Goal: Task Accomplishment & Management: Complete application form

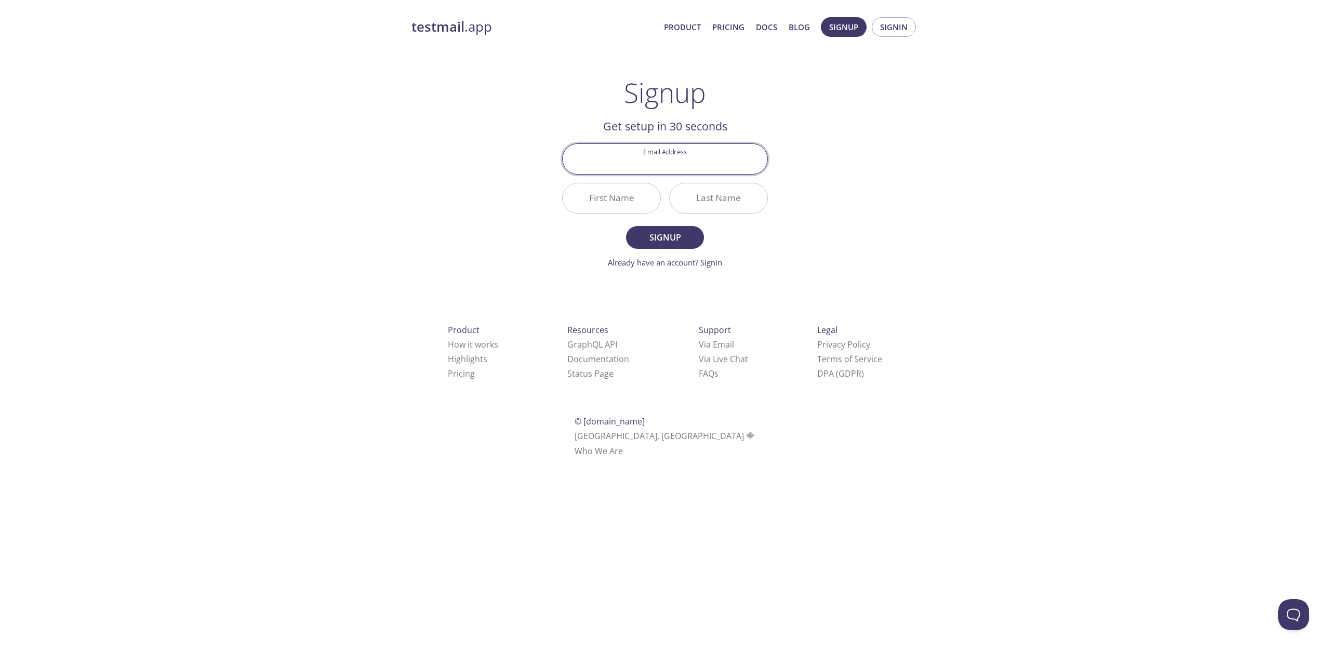
paste input "[EMAIL_ADDRESS][DOMAIN_NAME]"
type input "[EMAIL_ADDRESS][DOMAIN_NAME]"
click at [635, 206] on input "First Name" at bounding box center [612, 198] width 98 height 30
type input "Aa"
click at [700, 206] on input "Last Name" at bounding box center [719, 198] width 98 height 30
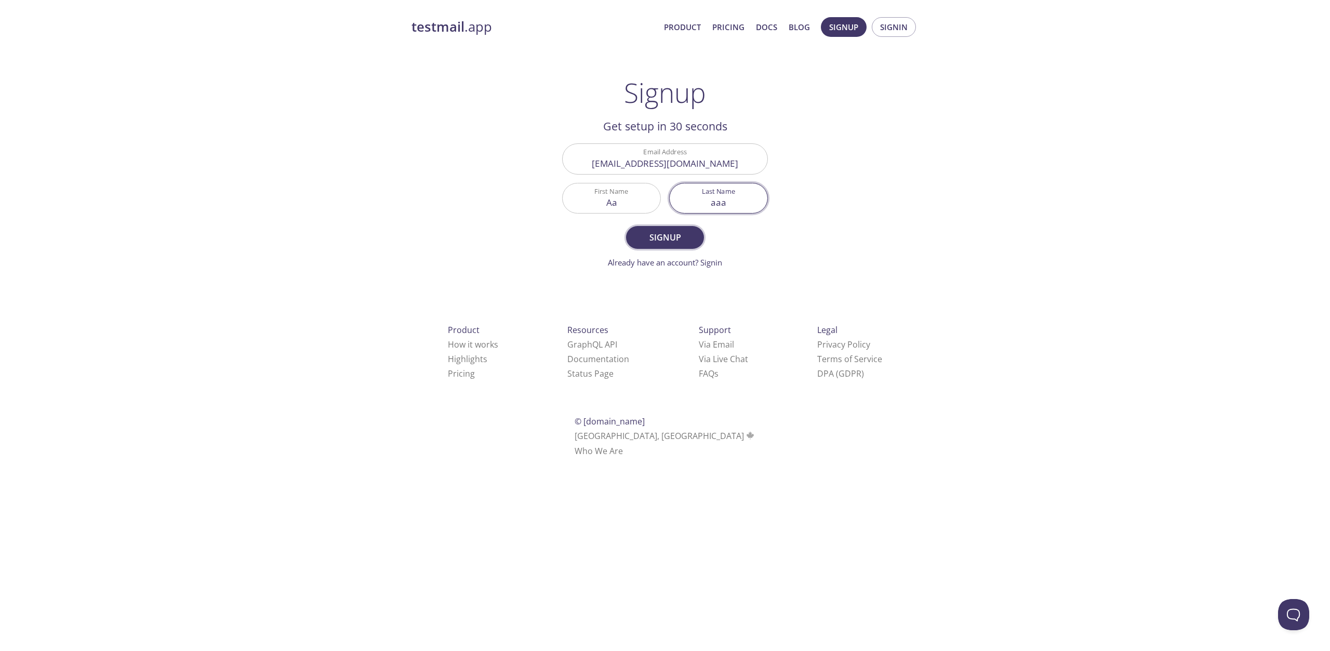
type input "aaa"
click at [663, 241] on span "Signup" at bounding box center [665, 237] width 55 height 15
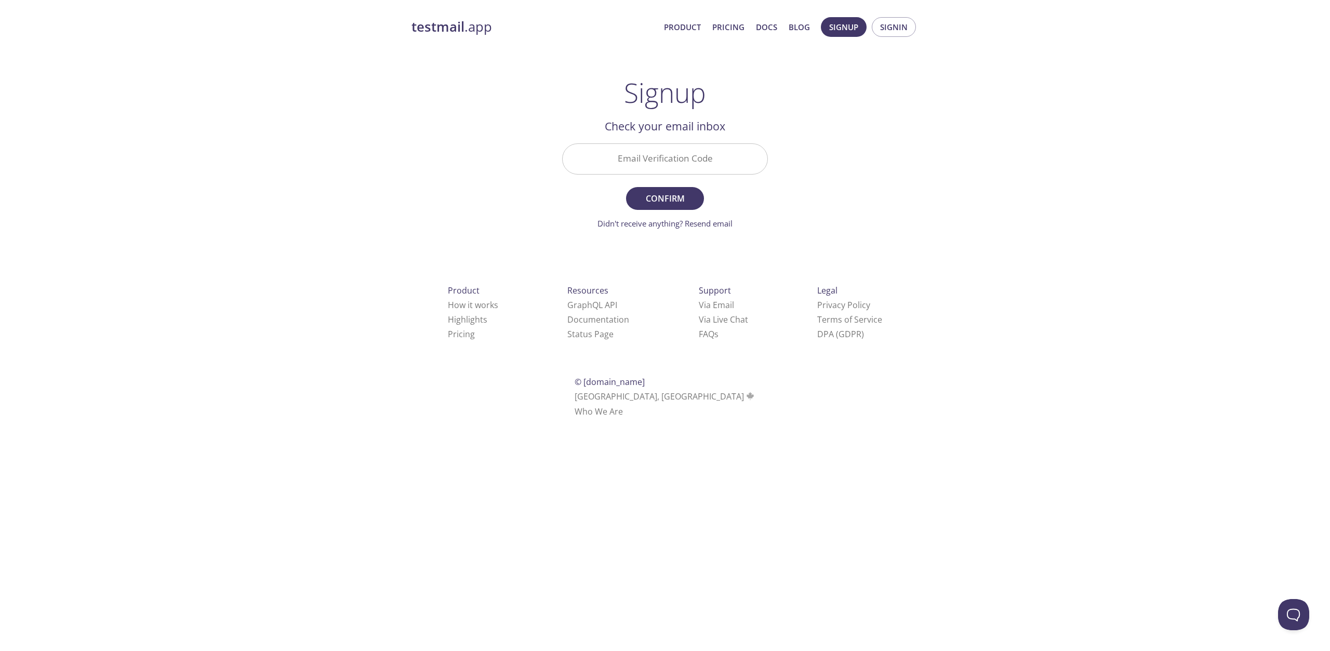
click at [669, 154] on input "Email Verification Code" at bounding box center [665, 159] width 205 height 30
paste input "GLNX9QG"
type input "GLNX9QG"
click at [682, 195] on span "Confirm" at bounding box center [665, 198] width 55 height 15
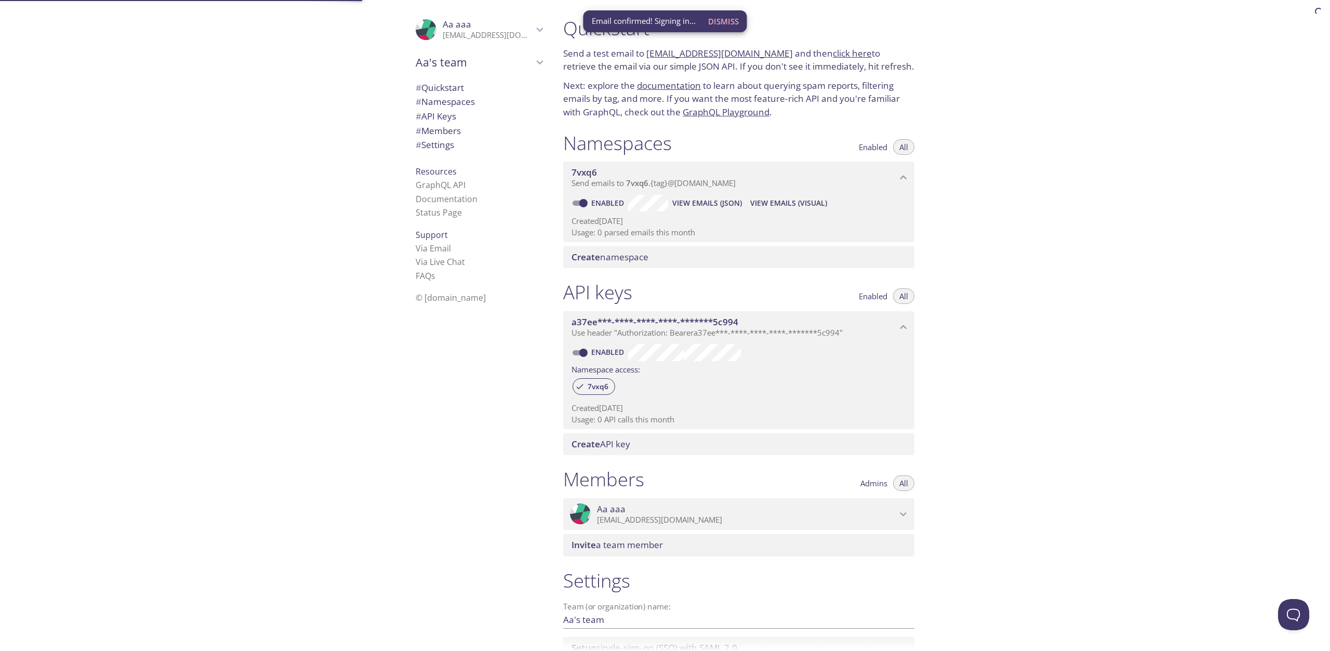
click at [728, 16] on span "Dismiss" at bounding box center [723, 22] width 31 height 14
click at [732, 52] on link "[EMAIL_ADDRESS][DOMAIN_NAME]" at bounding box center [719, 53] width 147 height 12
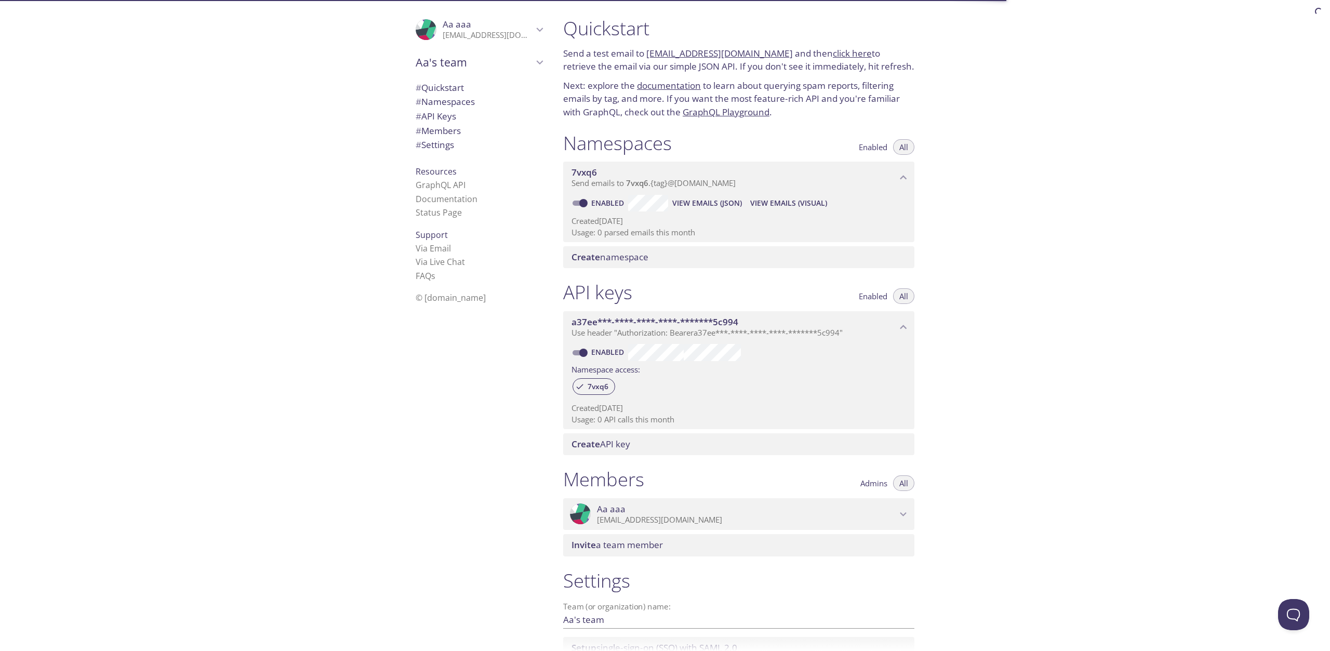
click at [849, 51] on link "click here" at bounding box center [852, 53] width 39 height 12
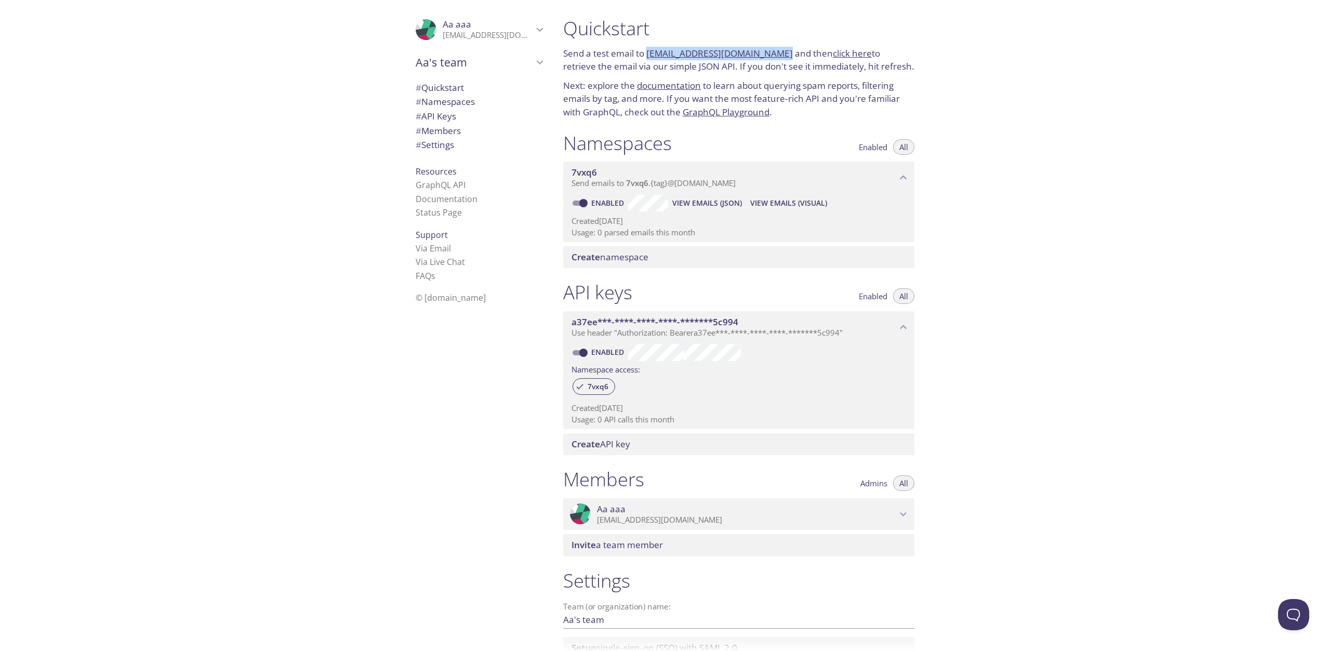
copy p "[EMAIL_ADDRESS][DOMAIN_NAME]"
click at [839, 61] on p "Send a test email to [EMAIL_ADDRESS][DOMAIN_NAME] and then click here to retrie…" at bounding box center [738, 60] width 351 height 27
click at [840, 48] on link "click here" at bounding box center [852, 53] width 39 height 12
